Goal: Obtain resource: Obtain resource

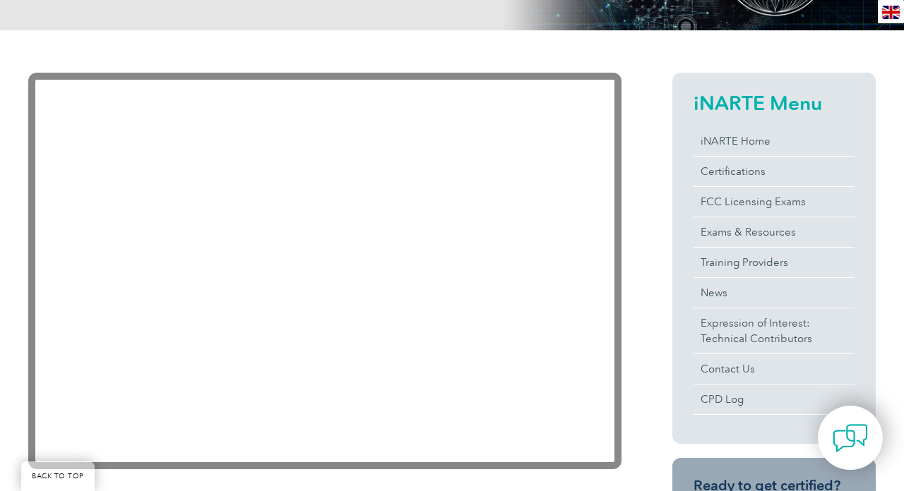
scroll to position [280, 0]
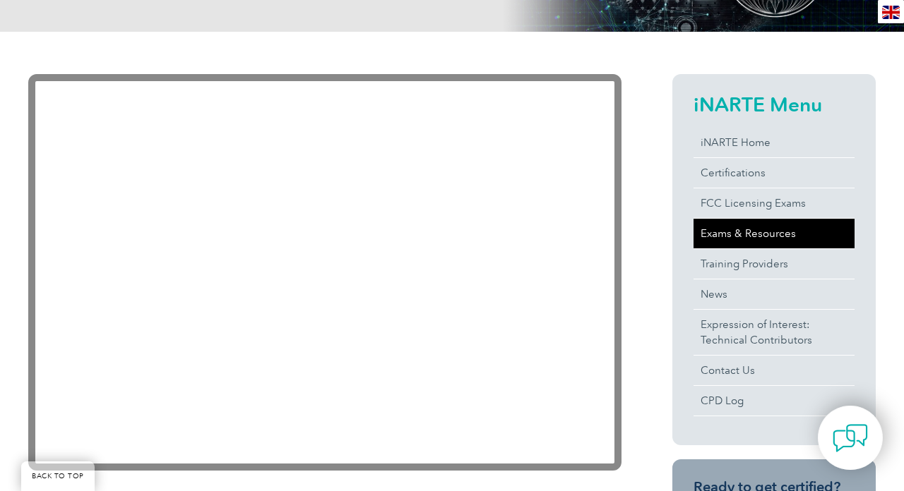
click at [780, 228] on link "Exams & Resources" at bounding box center [773, 234] width 161 height 30
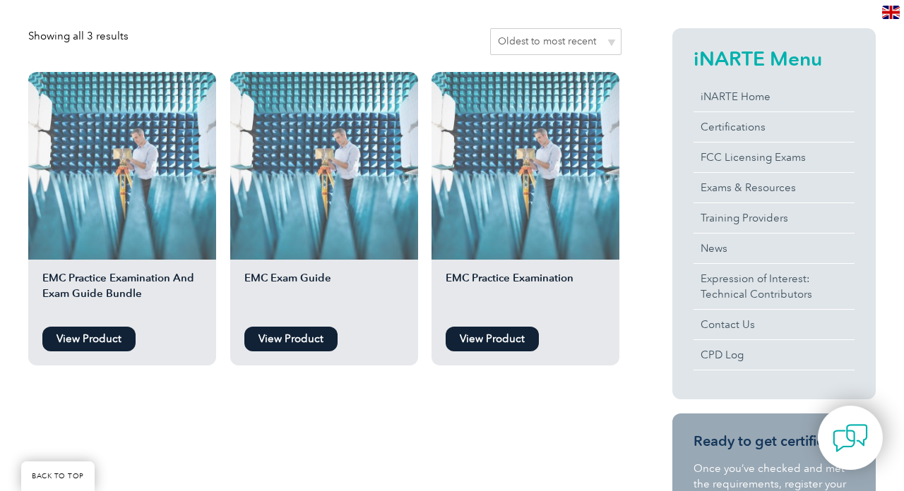
scroll to position [330, 0]
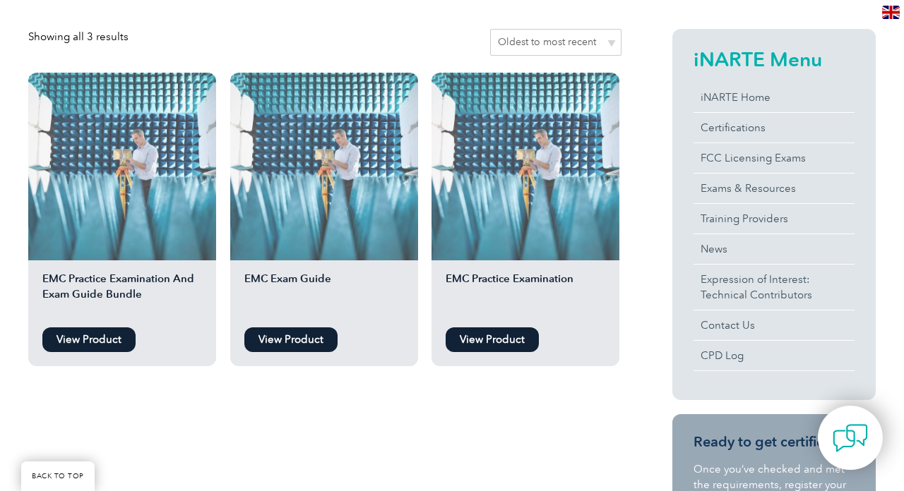
click at [91, 347] on link "View Product" at bounding box center [88, 340] width 93 height 25
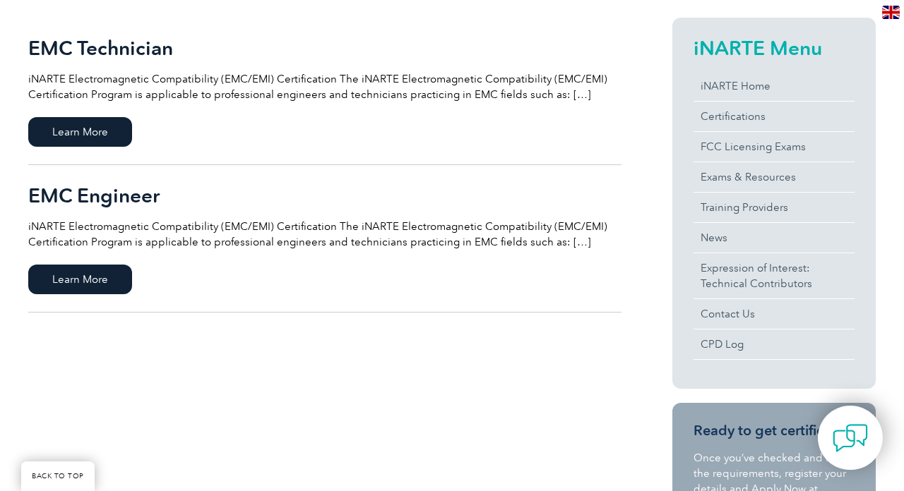
scroll to position [347, 0]
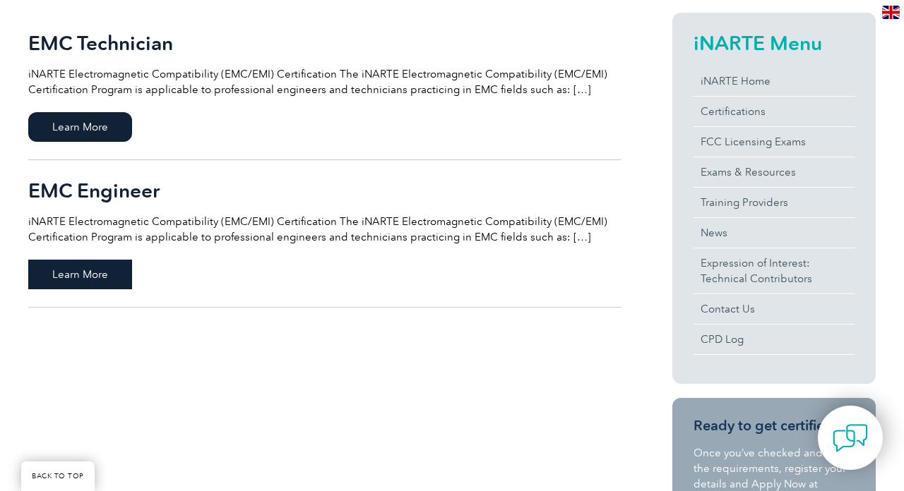
click at [40, 280] on span "Learn More" at bounding box center [80, 275] width 104 height 30
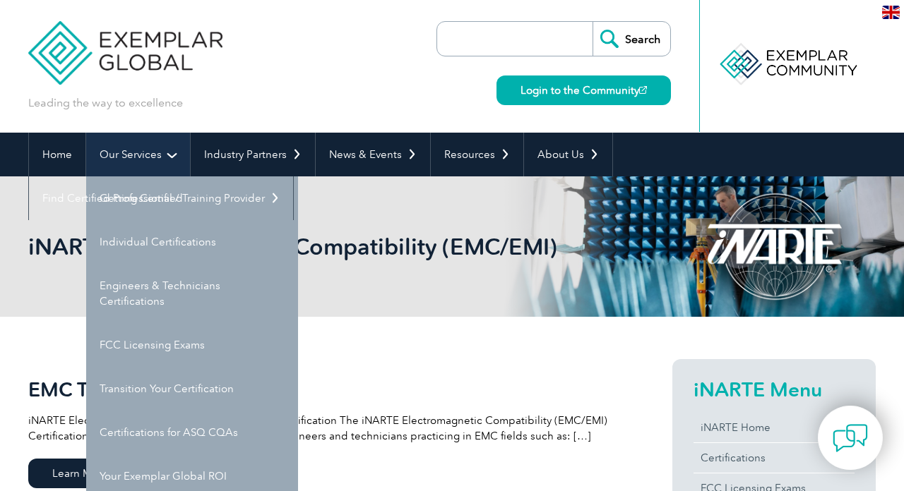
scroll to position [52, 0]
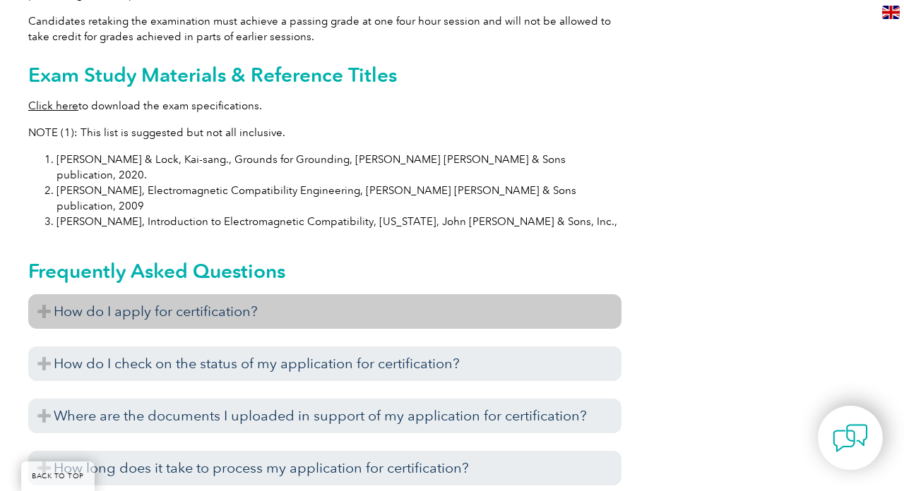
scroll to position [1421, 0]
click at [59, 294] on h3 "How do I apply for certification?" at bounding box center [324, 311] width 593 height 35
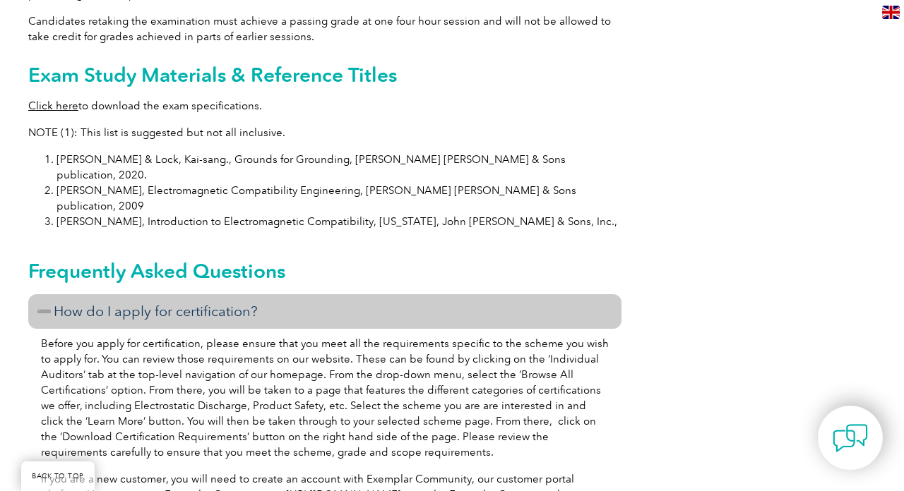
click at [59, 294] on h3 "How do I apply for certification?" at bounding box center [324, 311] width 593 height 35
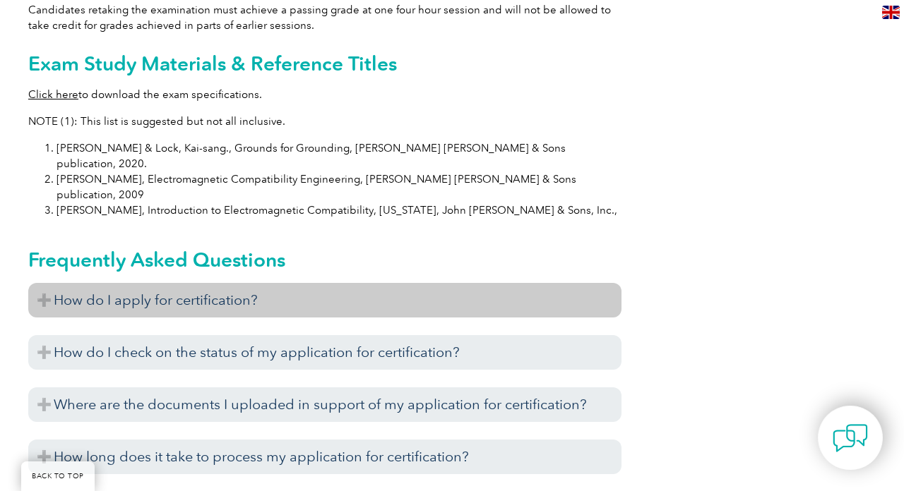
scroll to position [1431, 0]
click at [61, 284] on h3 "How do I apply for certification?" at bounding box center [324, 301] width 593 height 35
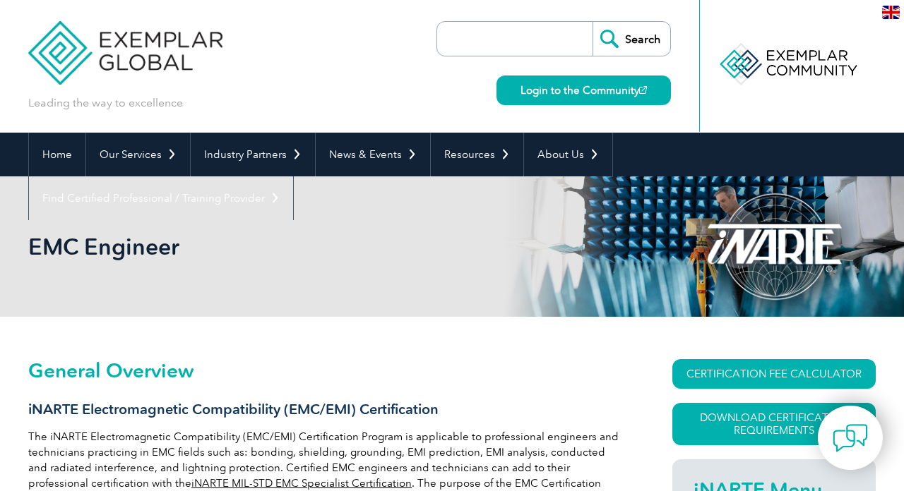
scroll to position [37, 0]
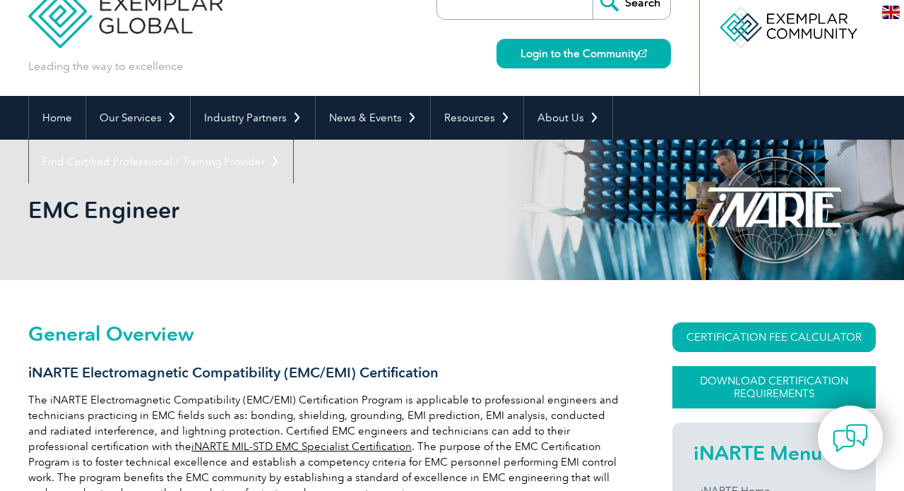
click at [750, 382] on link "Download Certification Requirements" at bounding box center [773, 387] width 203 height 42
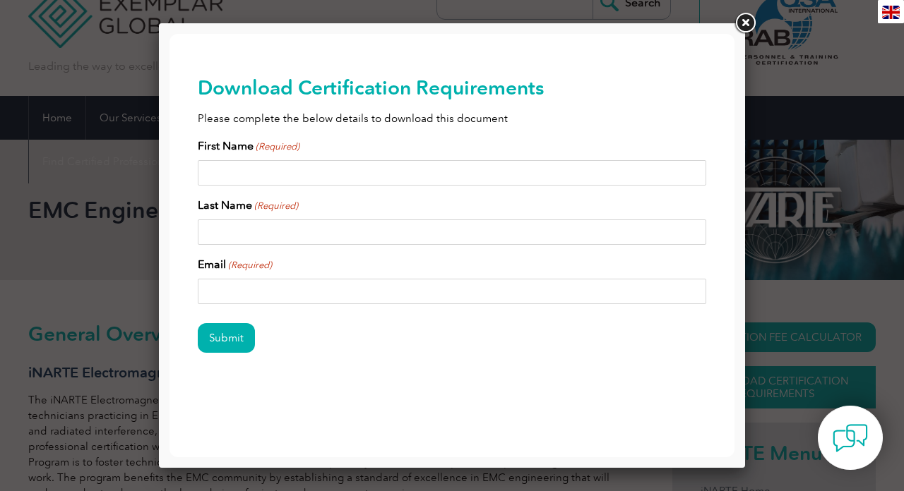
scroll to position [0, 0]
type input "[PERSON_NAME]"
type input "Acar"
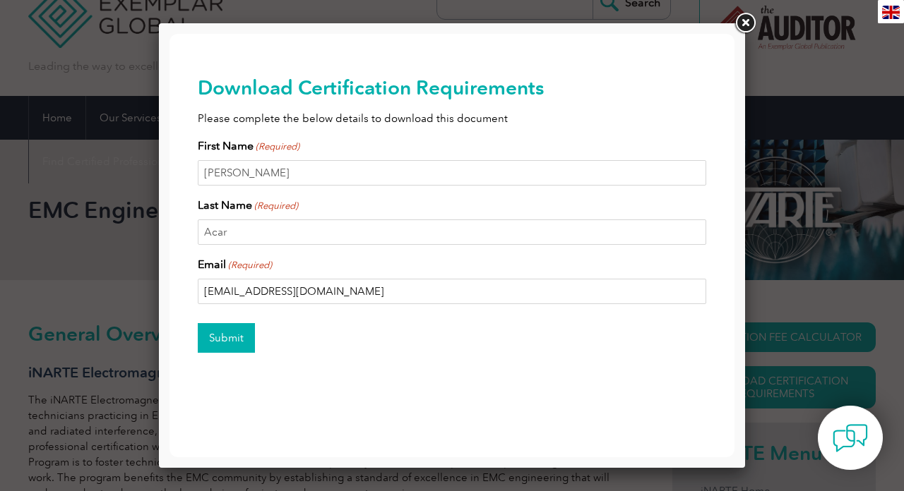
type input "[EMAIL_ADDRESS][DOMAIN_NAME]"
click at [227, 338] on input "Submit" at bounding box center [226, 338] width 57 height 30
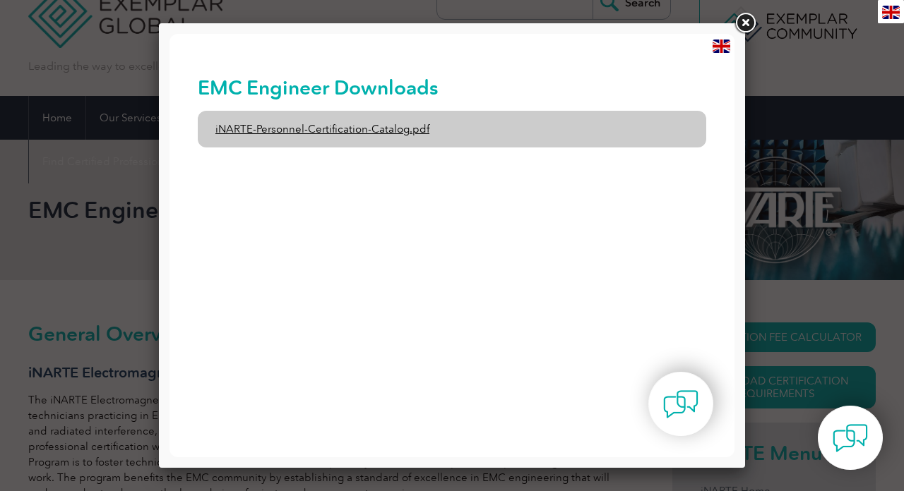
click at [341, 122] on link "iNARTE-Personnel-Certification-Catalog.pdf" at bounding box center [452, 129] width 508 height 37
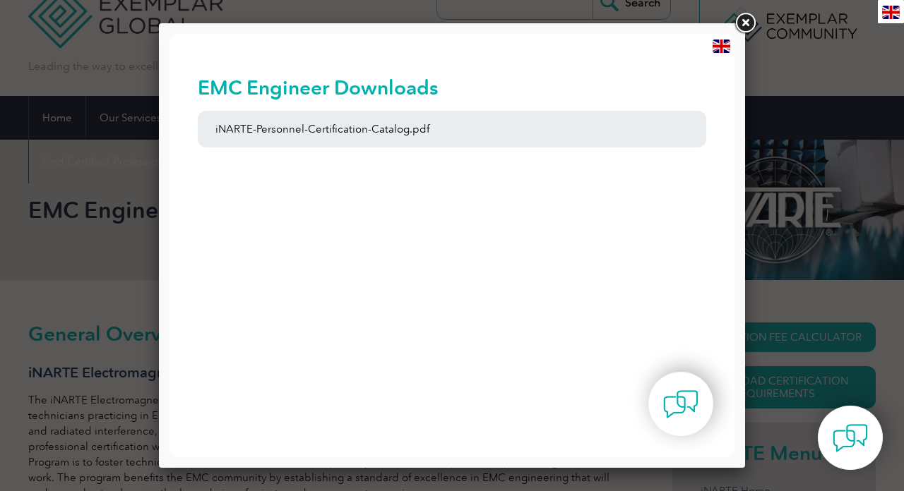
click at [748, 25] on link at bounding box center [744, 23] width 25 height 25
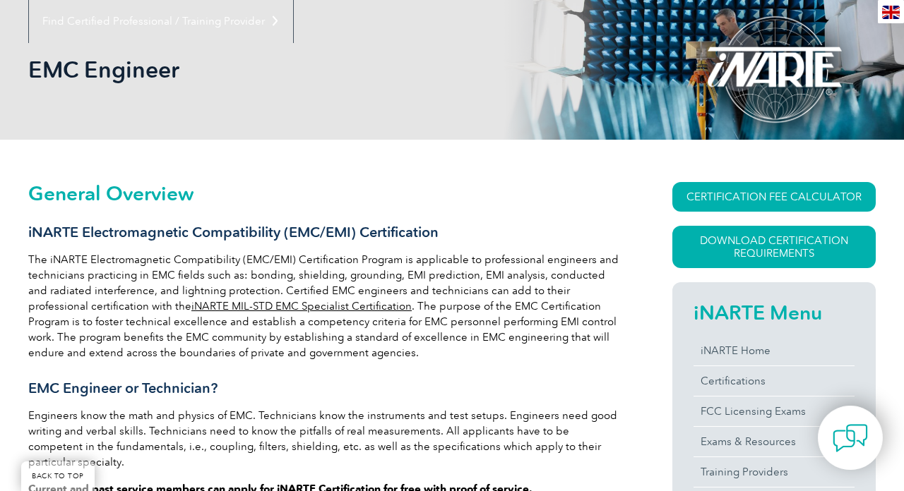
scroll to position [176, 0]
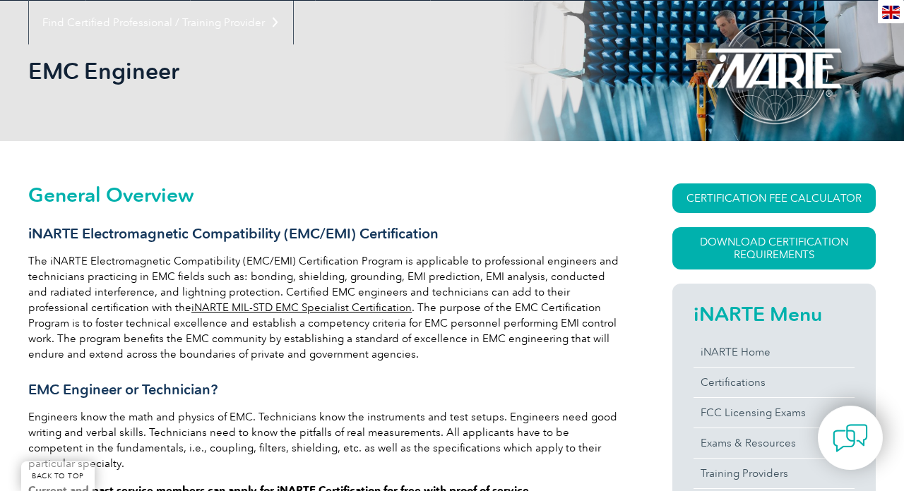
click at [432, 337] on p "The iNARTE Electromagnetic Compatibility (EMC/EMI) Certification Program is app…" at bounding box center [324, 307] width 593 height 109
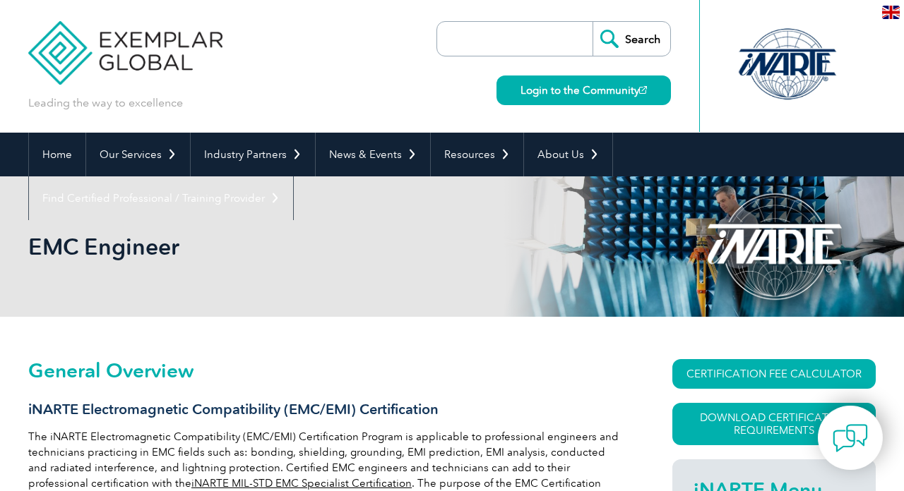
scroll to position [0, 0]
